Goal: Task Accomplishment & Management: Manage account settings

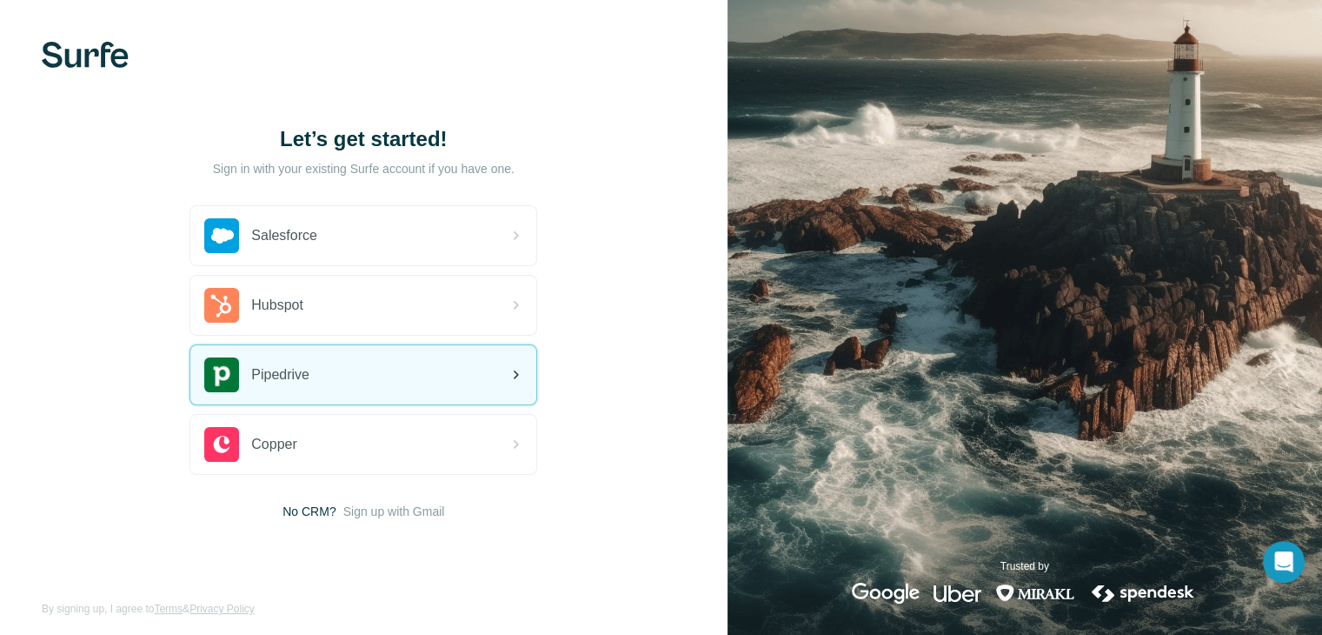
click at [320, 362] on div "Pipedrive" at bounding box center [363, 374] width 346 height 59
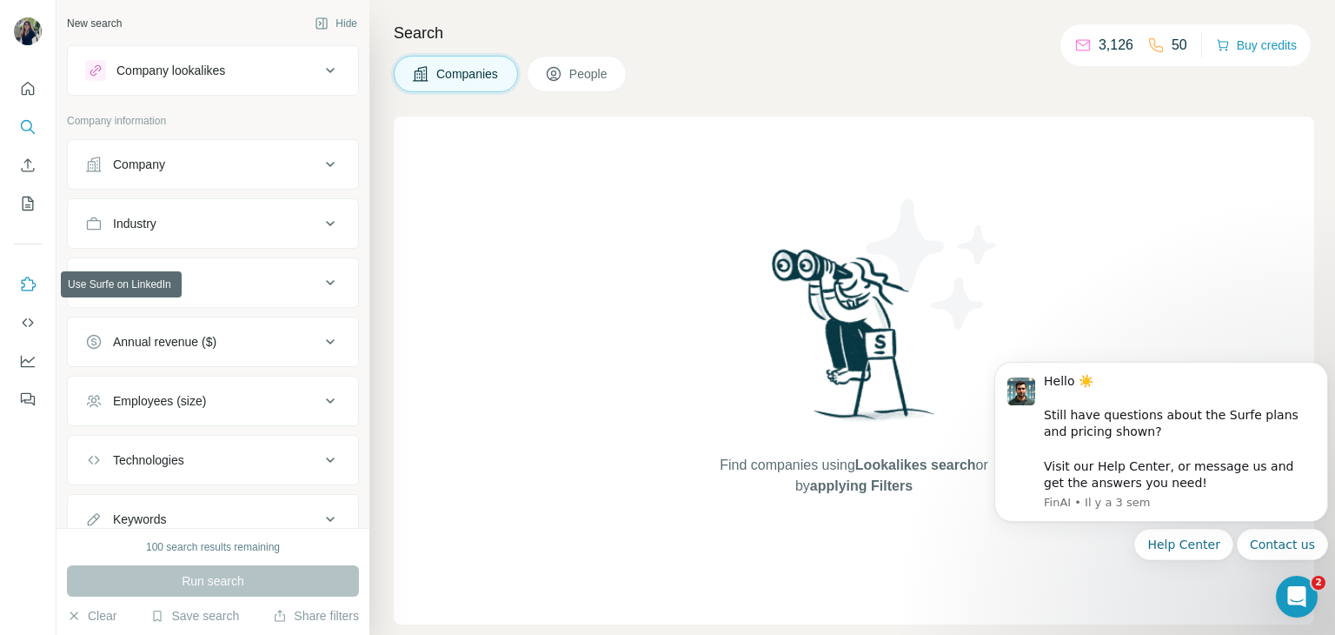
click at [28, 284] on icon "Use Surfe on LinkedIn" at bounding box center [27, 284] width 17 height 17
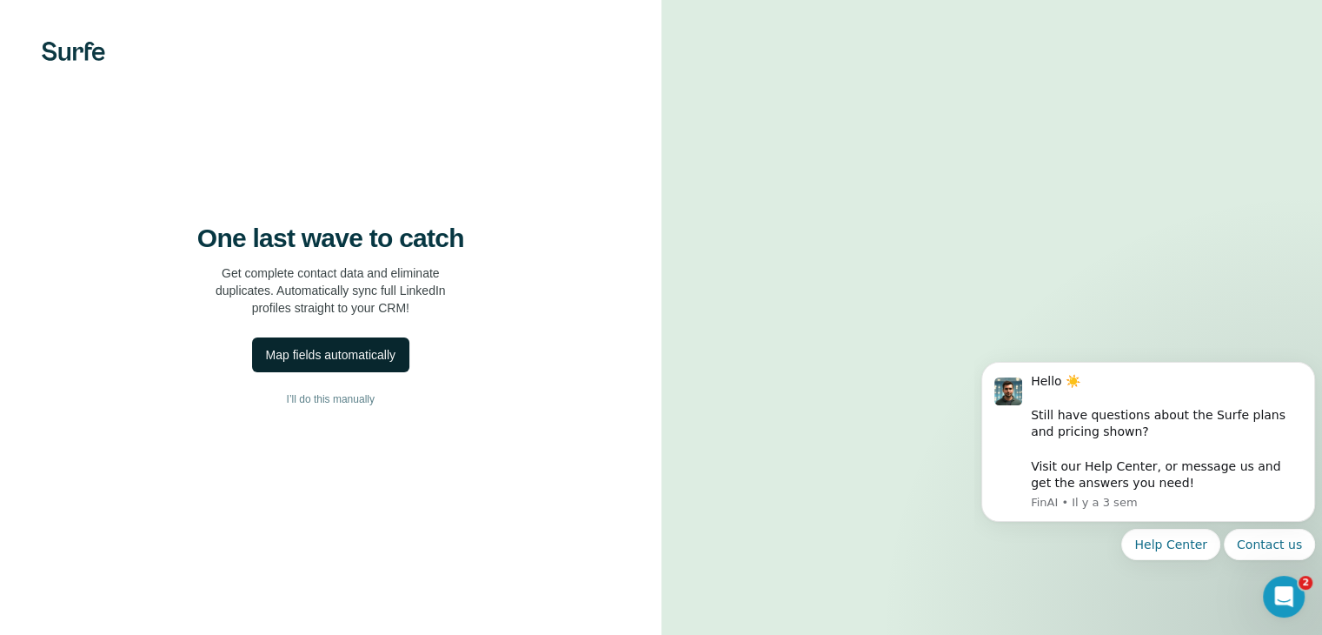
click at [282, 363] on div "Map fields automatically" at bounding box center [331, 354] width 130 height 17
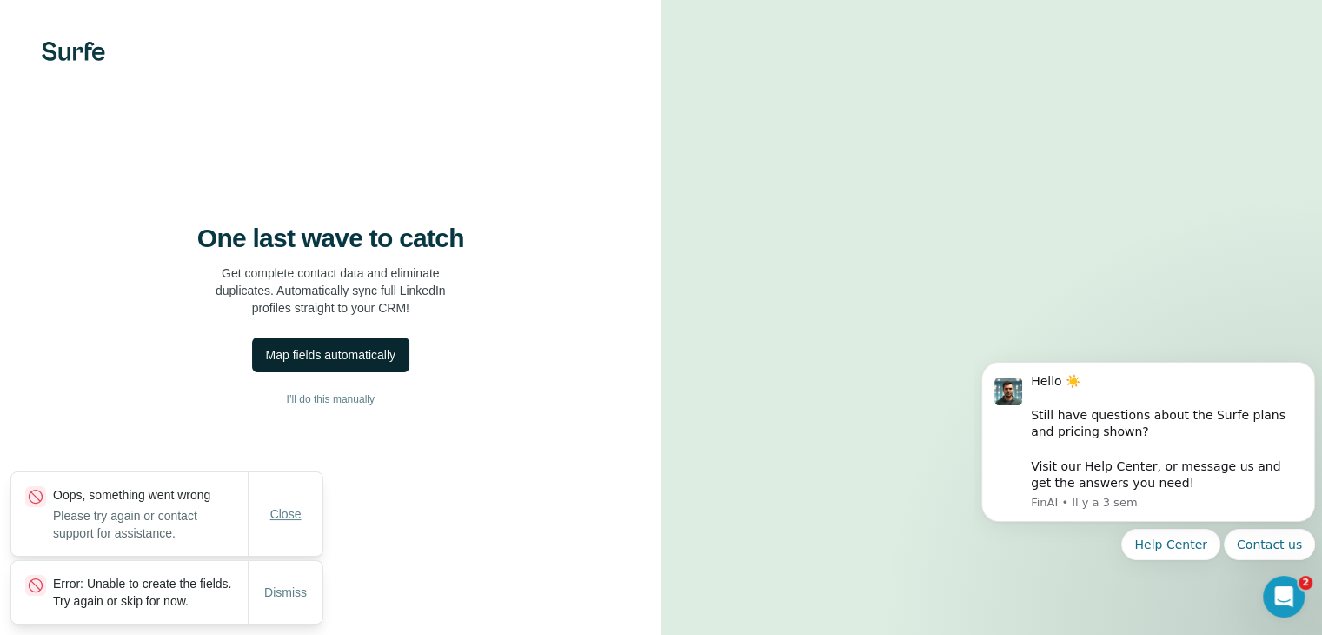
click at [287, 505] on span "Close" at bounding box center [285, 513] width 31 height 17
click at [268, 583] on span "Dismiss" at bounding box center [285, 591] width 43 height 17
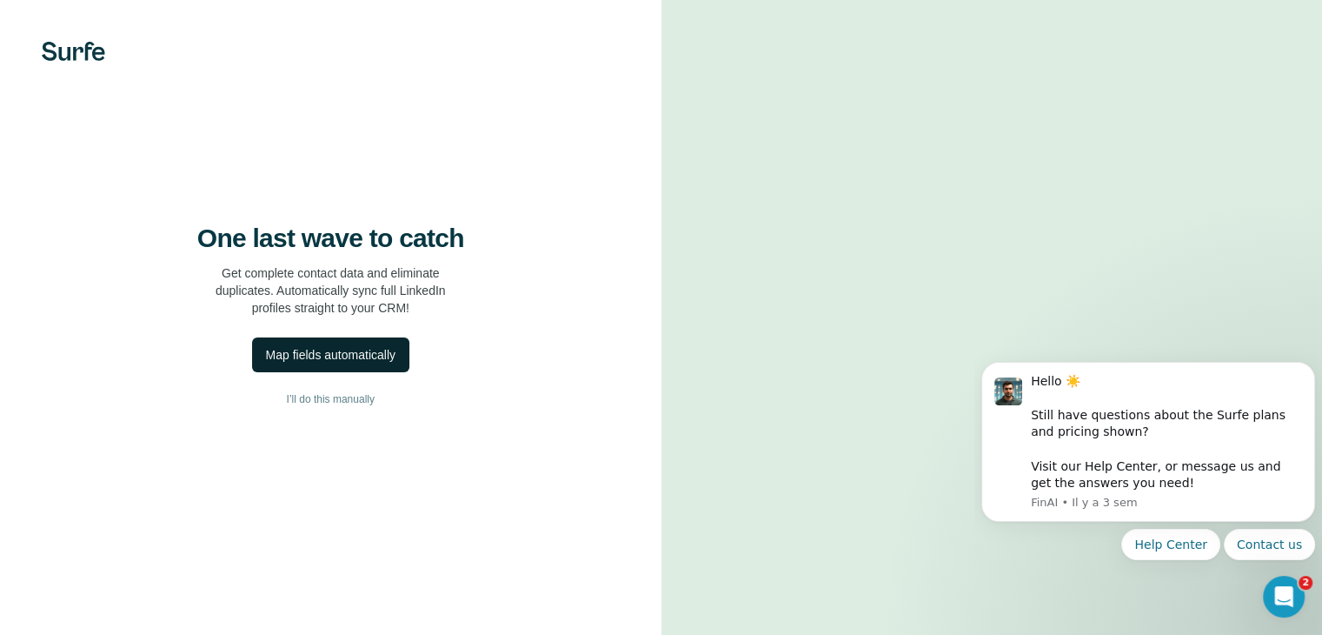
click at [302, 363] on div "Map fields automatically" at bounding box center [331, 354] width 130 height 17
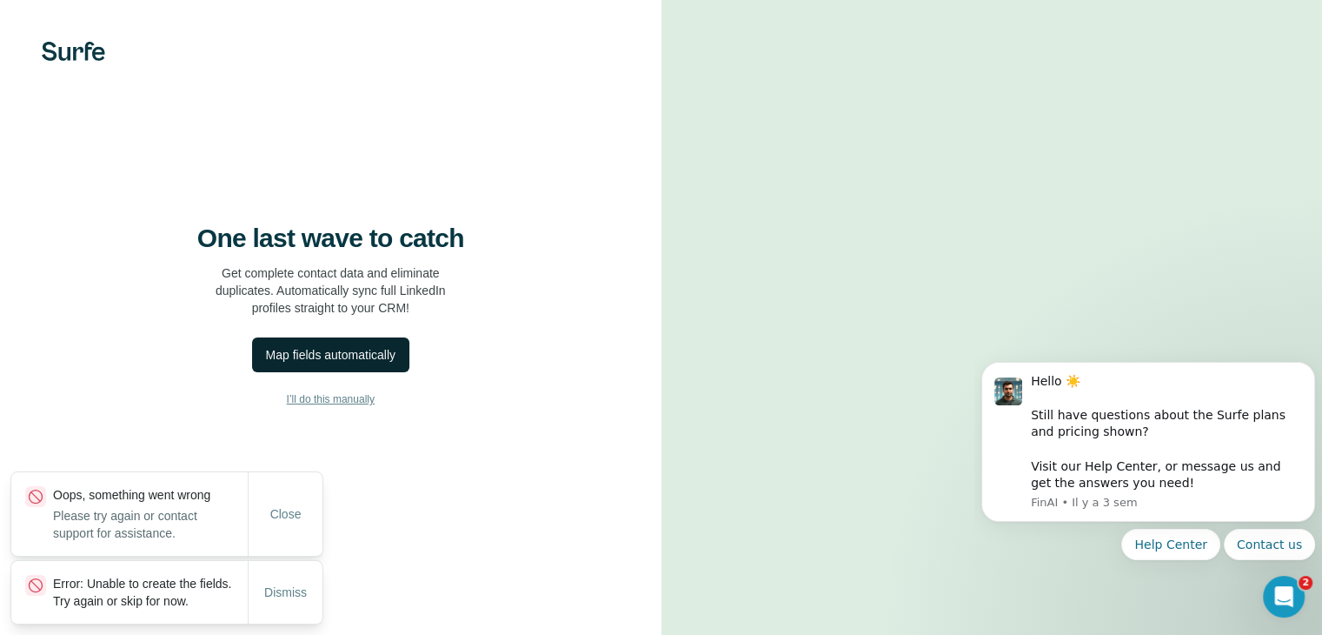
click at [327, 407] on span "I’ll do this manually" at bounding box center [331, 399] width 88 height 16
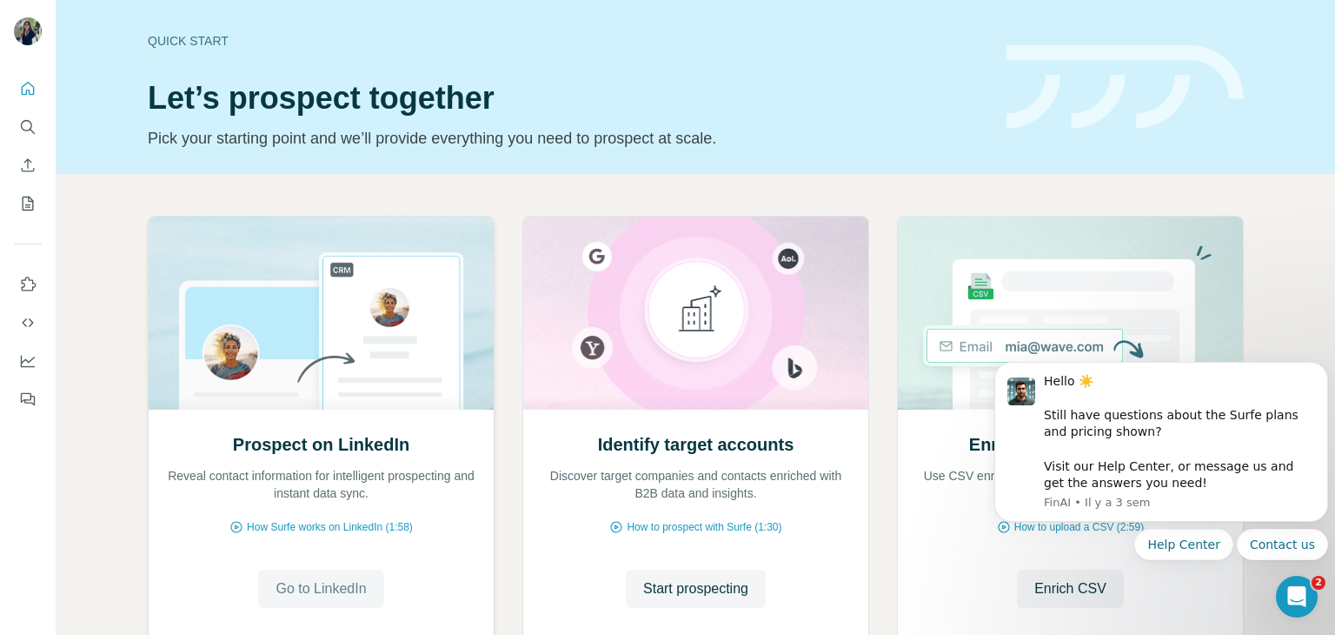
click at [306, 576] on button "Go to LinkedIn" at bounding box center [320, 588] width 125 height 38
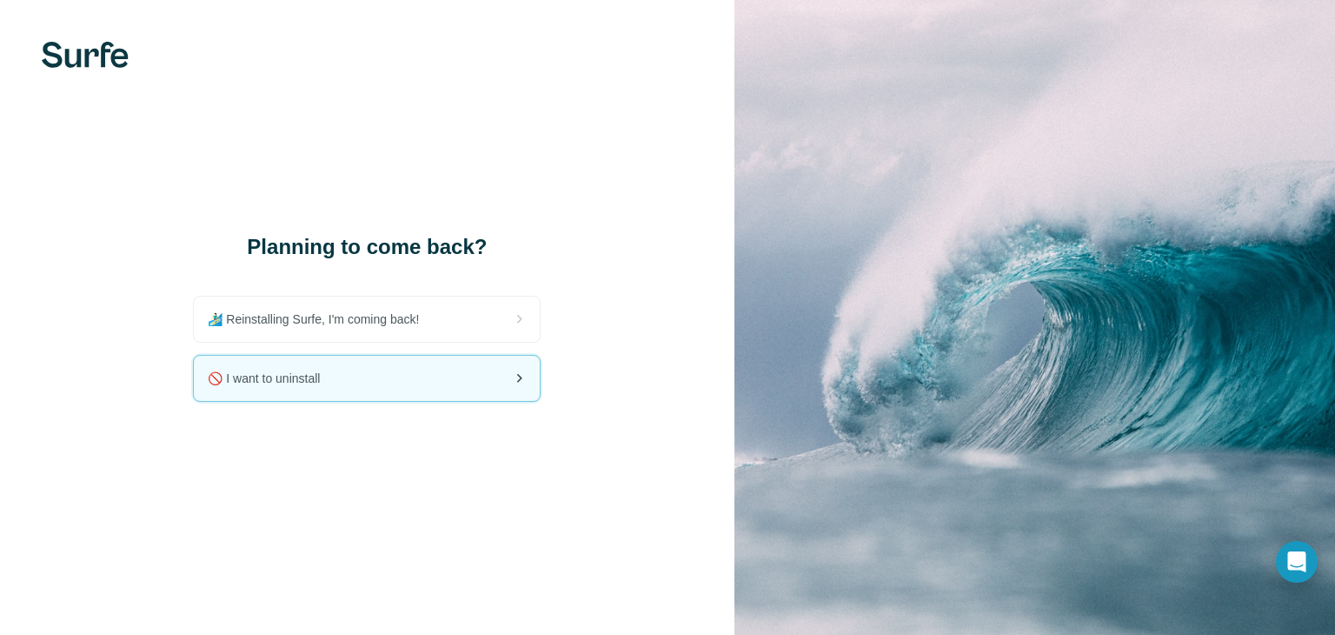
click at [369, 380] on div "🚫 I want to uninstall" at bounding box center [367, 378] width 346 height 45
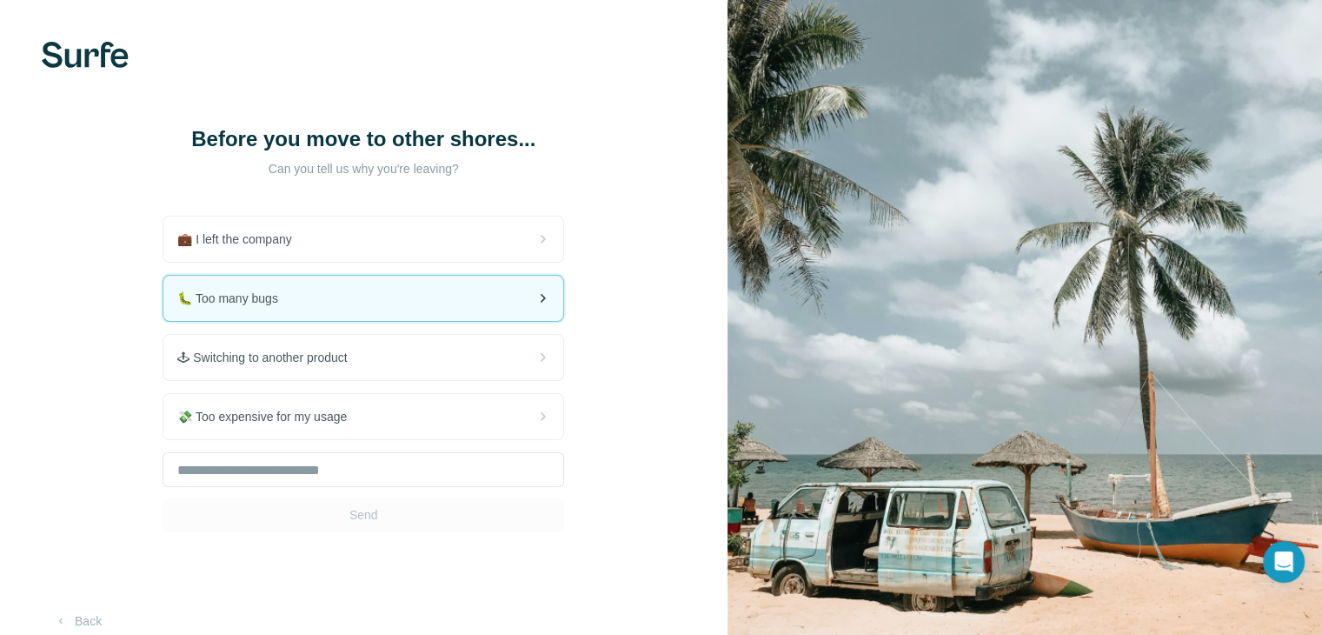
click at [247, 294] on span "🐛 Too many bugs" at bounding box center [234, 297] width 115 height 17
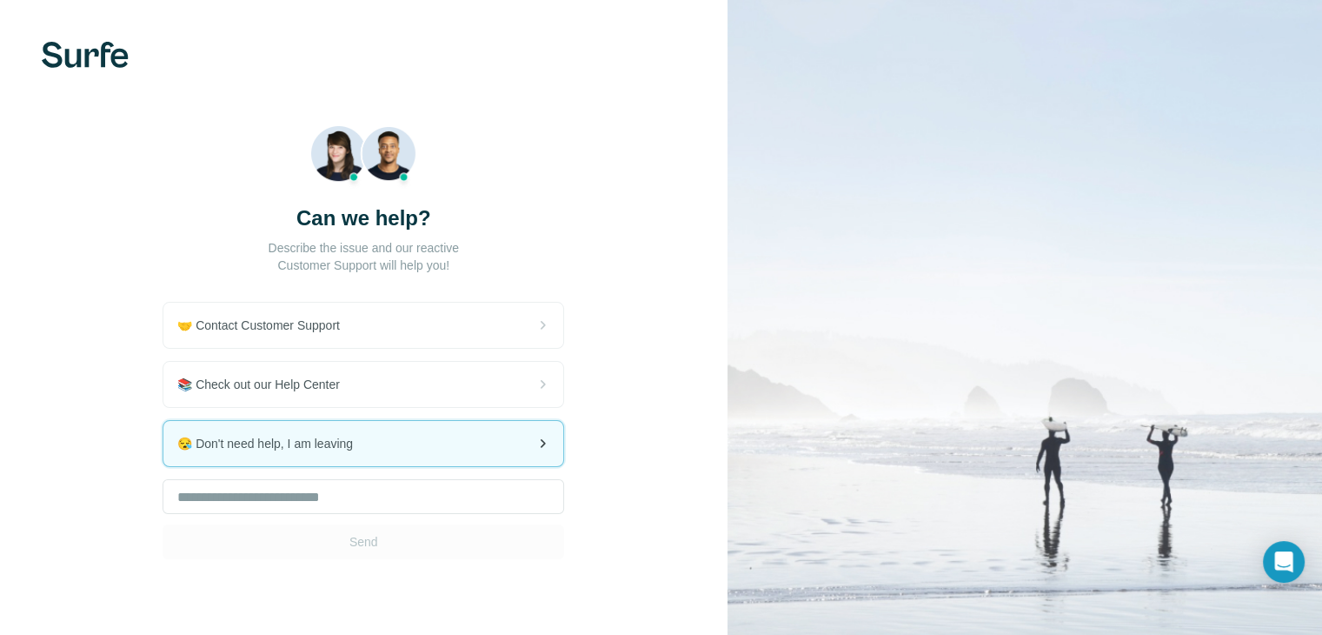
click at [343, 437] on span "😪 Don't need help, I am leaving" at bounding box center [271, 443] width 189 height 17
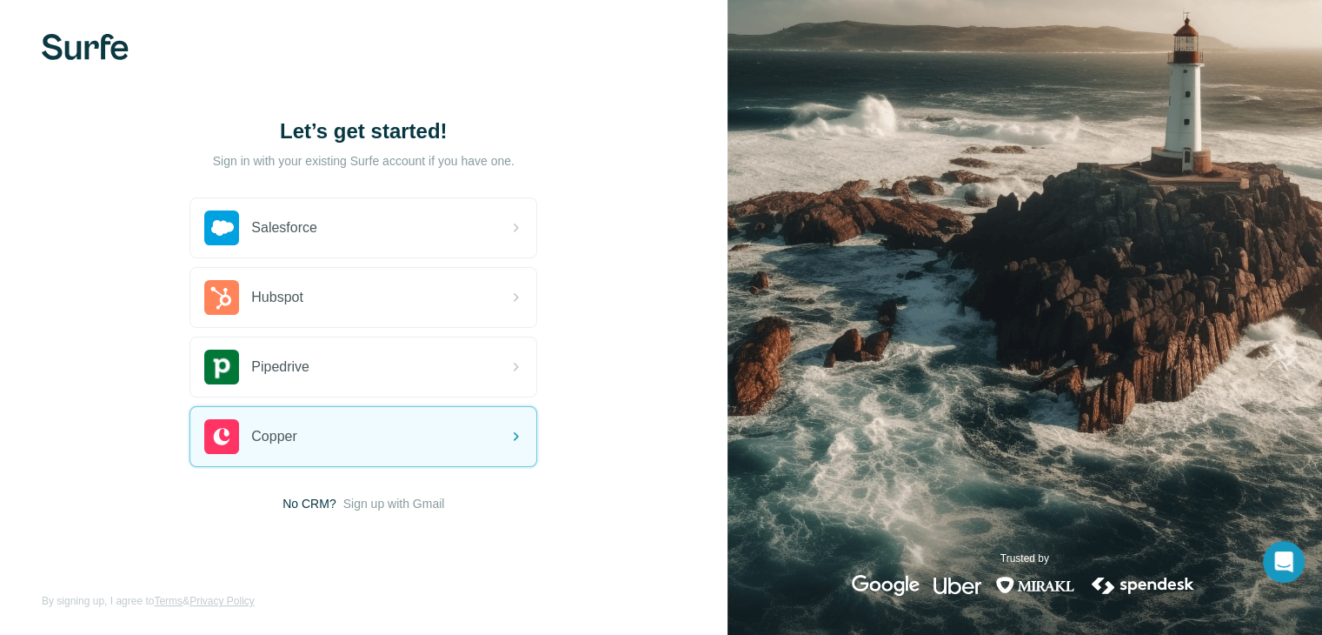
scroll to position [10, 0]
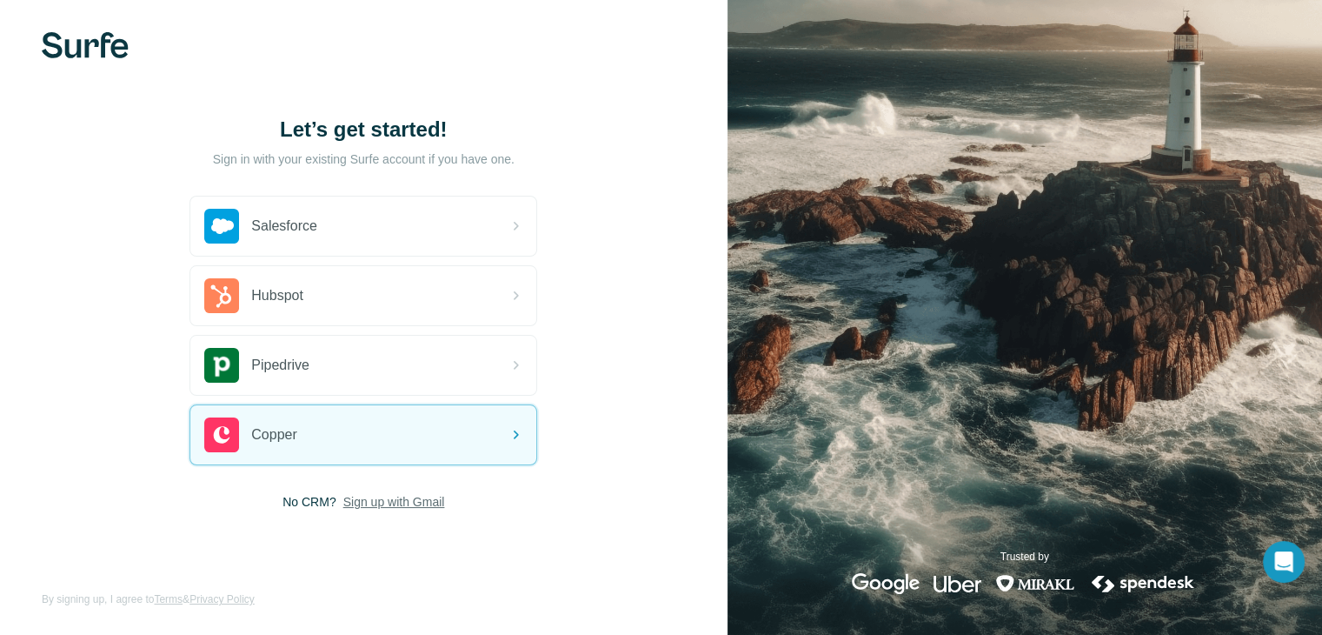
click at [429, 498] on span "Sign up with Gmail" at bounding box center [394, 501] width 102 height 17
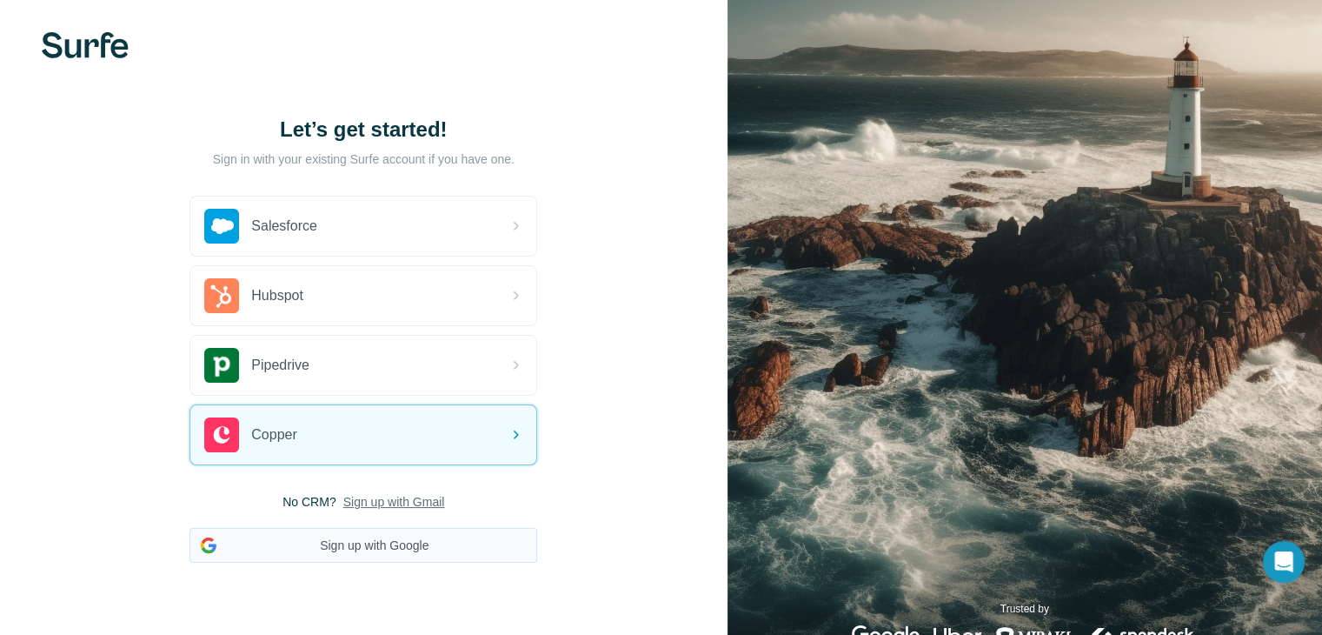
click at [405, 543] on button "Sign up with Google" at bounding box center [363, 545] width 348 height 35
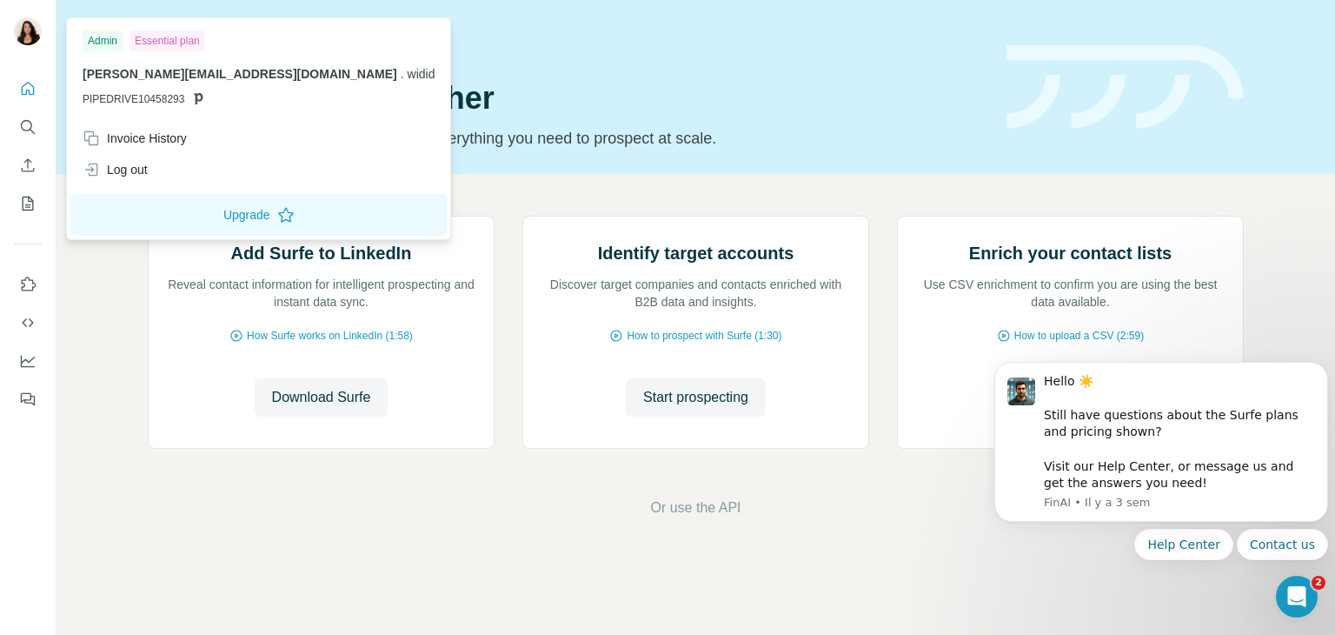
click at [178, 41] on div "Essential plan" at bounding box center [168, 40] width 76 height 21
click at [163, 145] on div "Invoice History" at bounding box center [135, 138] width 104 height 17
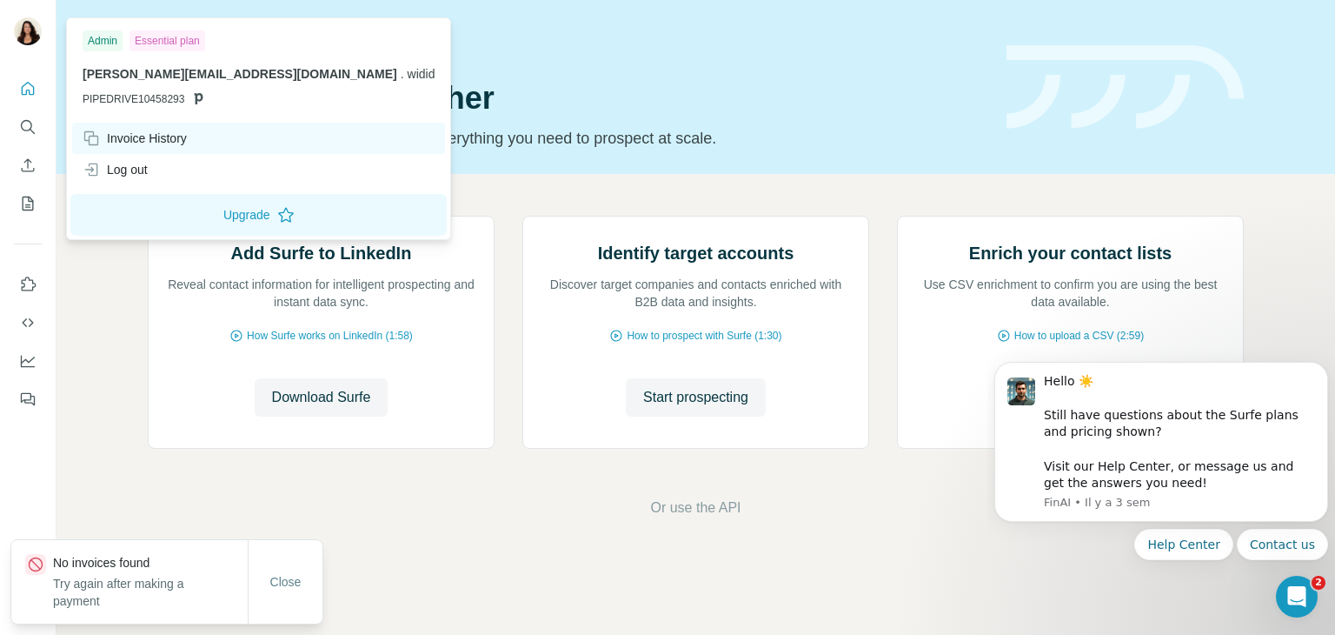
click at [163, 135] on div "Invoice History" at bounding box center [135, 138] width 104 height 17
click at [177, 45] on div "Essential plan" at bounding box center [168, 40] width 76 height 21
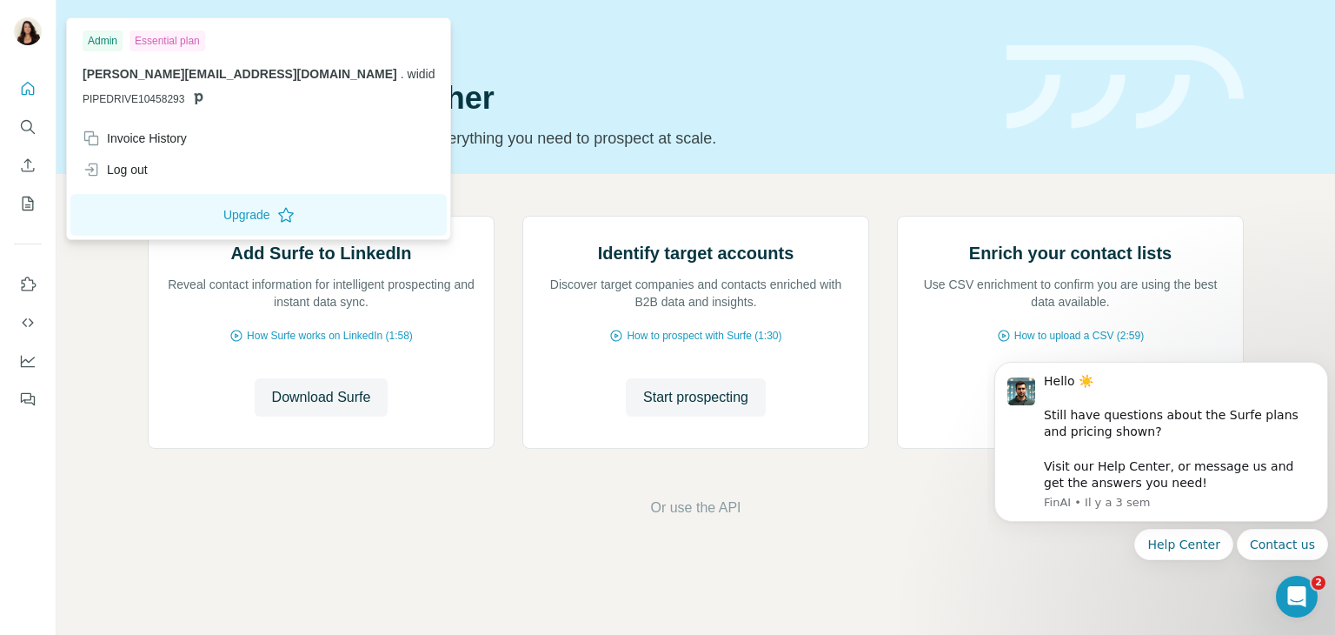
click at [185, 36] on div "Essential plan" at bounding box center [168, 40] width 76 height 21
click at [27, 28] on img at bounding box center [28, 31] width 28 height 28
click at [146, 213] on button "Upgrade" at bounding box center [258, 215] width 376 height 42
click at [182, 74] on span "[PERSON_NAME][EMAIL_ADDRESS][DOMAIN_NAME]" at bounding box center [240, 74] width 315 height 14
click at [408, 74] on span "widid" at bounding box center [422, 74] width 28 height 14
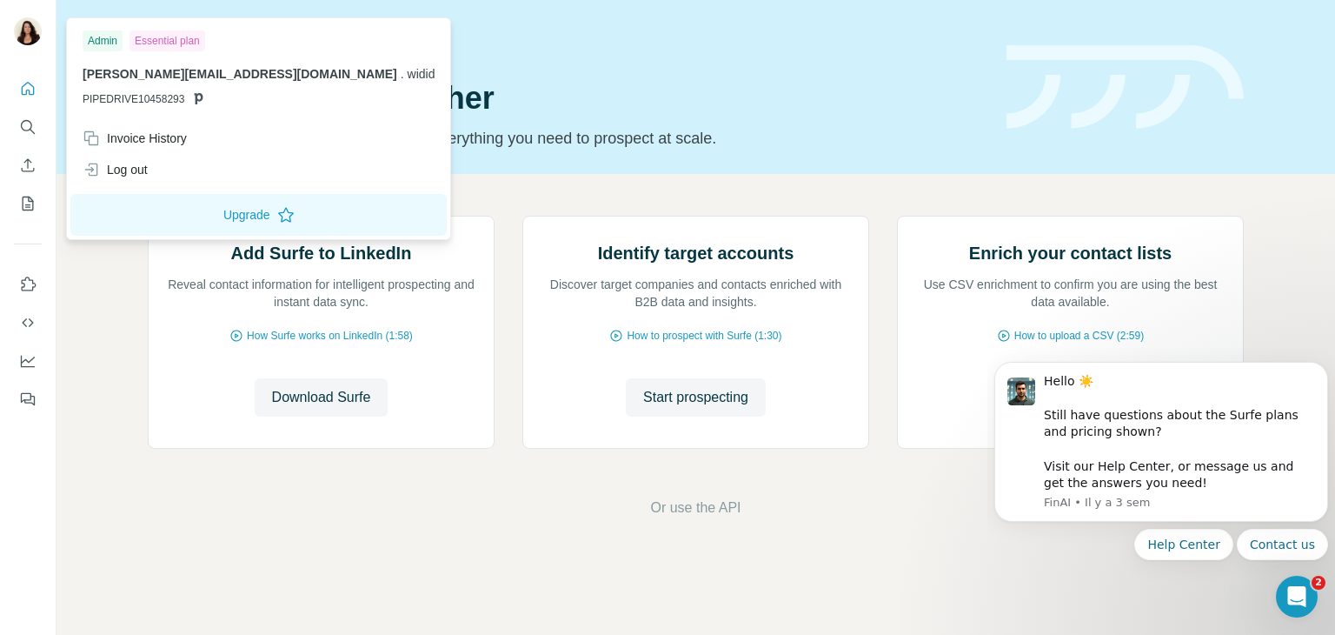
drag, startPoint x: 160, startPoint y: 85, endPoint x: 166, endPoint y: 93, distance: 9.9
click at [162, 89] on div "anne-sophie@widid-vr.fr . widid PIPEDRIVE10458293" at bounding box center [259, 86] width 352 height 42
click at [183, 99] on span "PIPEDRIVE10458293" at bounding box center [134, 99] width 102 height 16
click at [24, 29] on img at bounding box center [28, 31] width 28 height 28
